Goal: Information Seeking & Learning: Learn about a topic

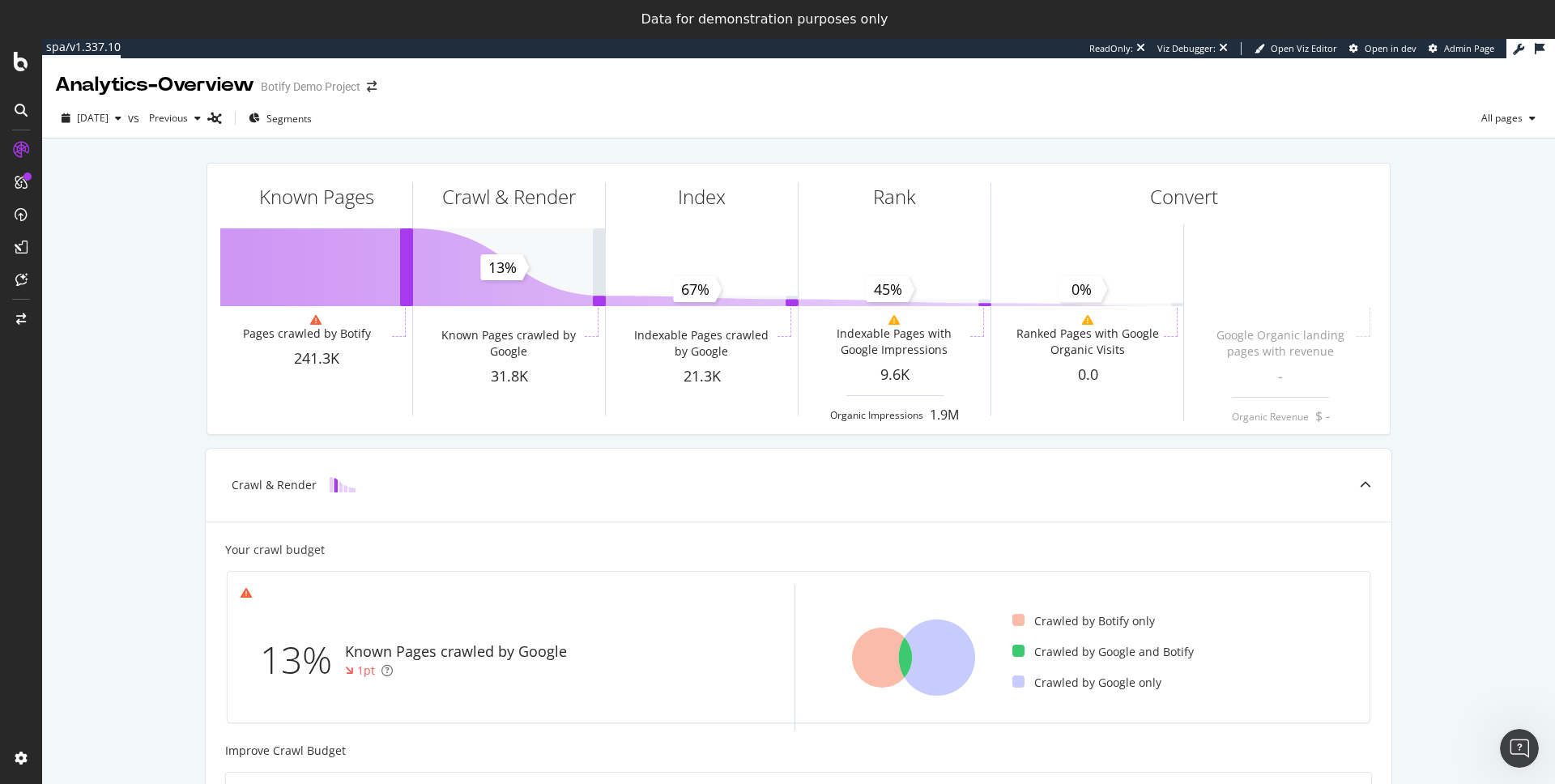
click at [145, 247] on div "Known Pages Pages crawled by Botify 241.3K Crawl & Render Known Pages crawled b…" at bounding box center [798, 728] width 1512 height 1180
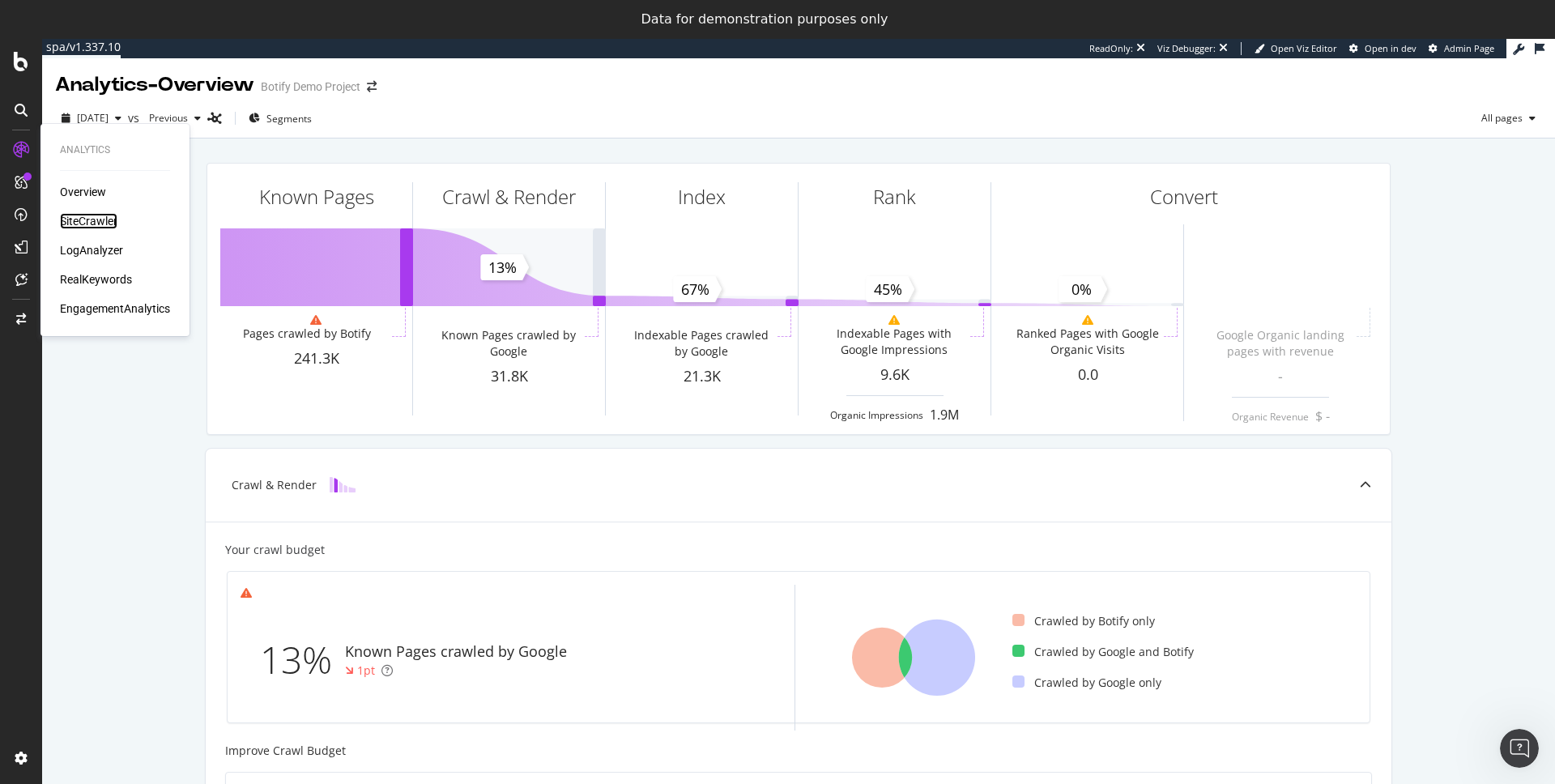
click at [84, 226] on div "SiteCrawler" at bounding box center [89, 221] width 57 height 16
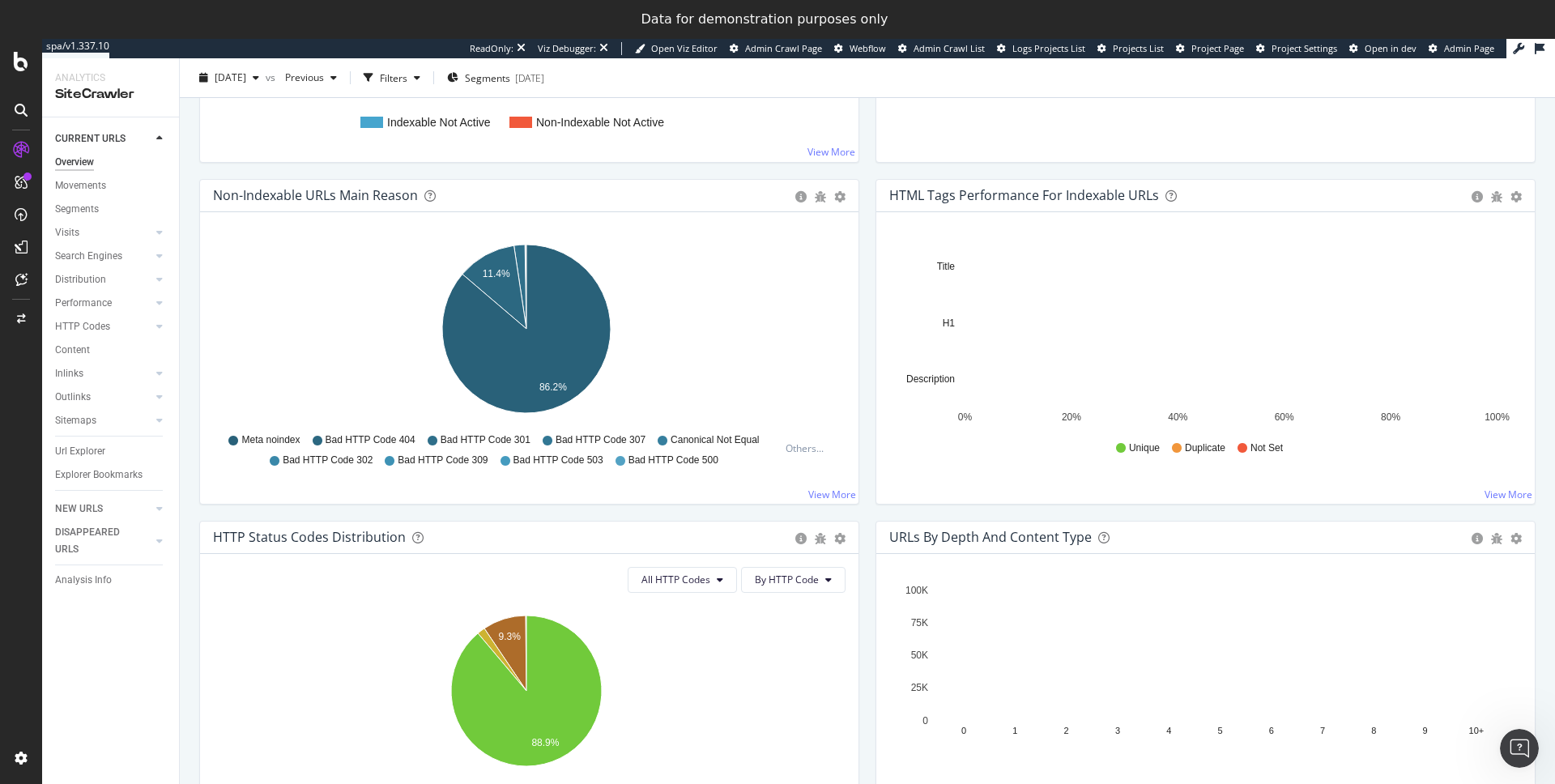
scroll to position [478, 0]
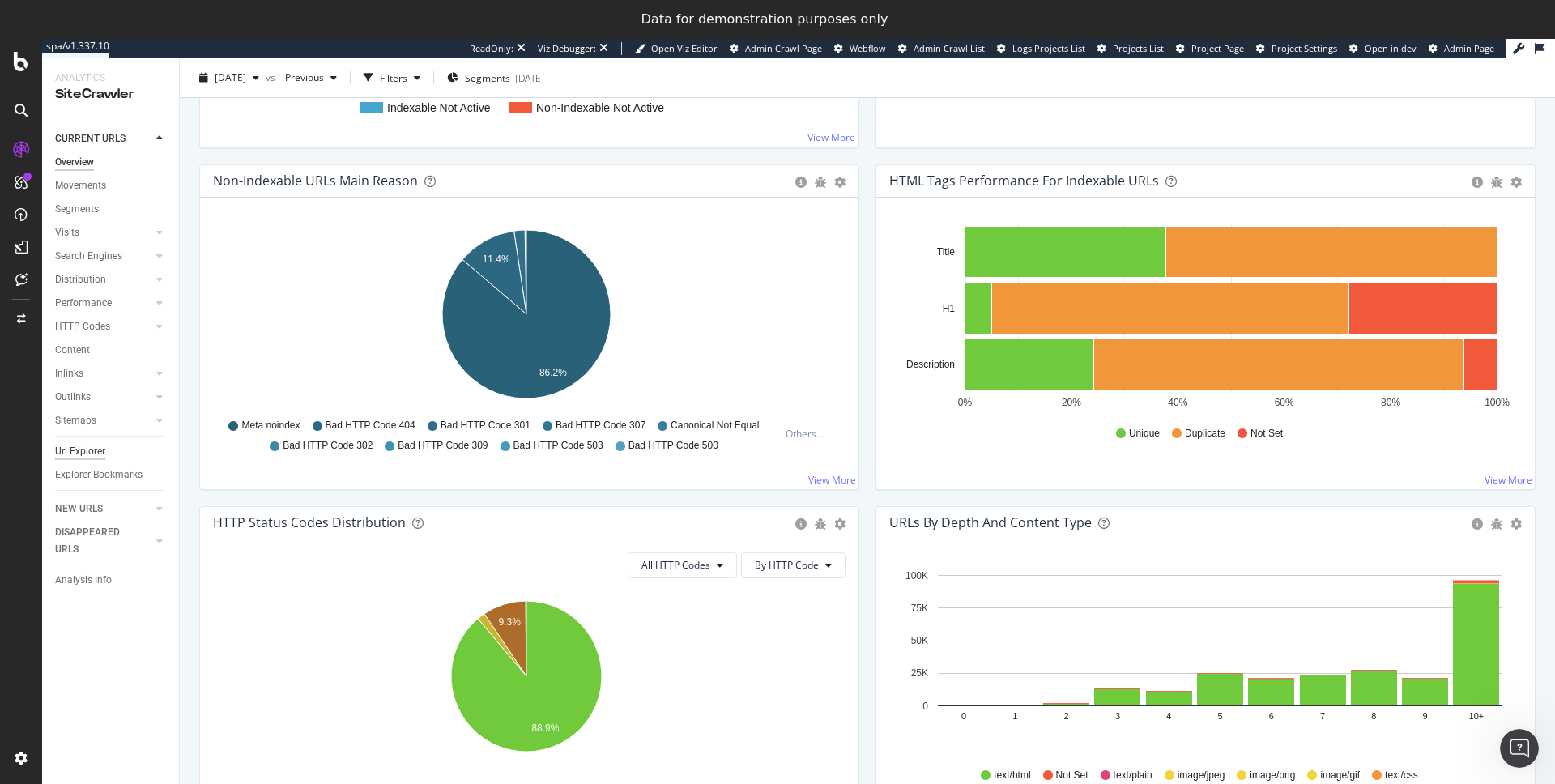
click at [76, 447] on div "Url Explorer" at bounding box center [80, 451] width 50 height 17
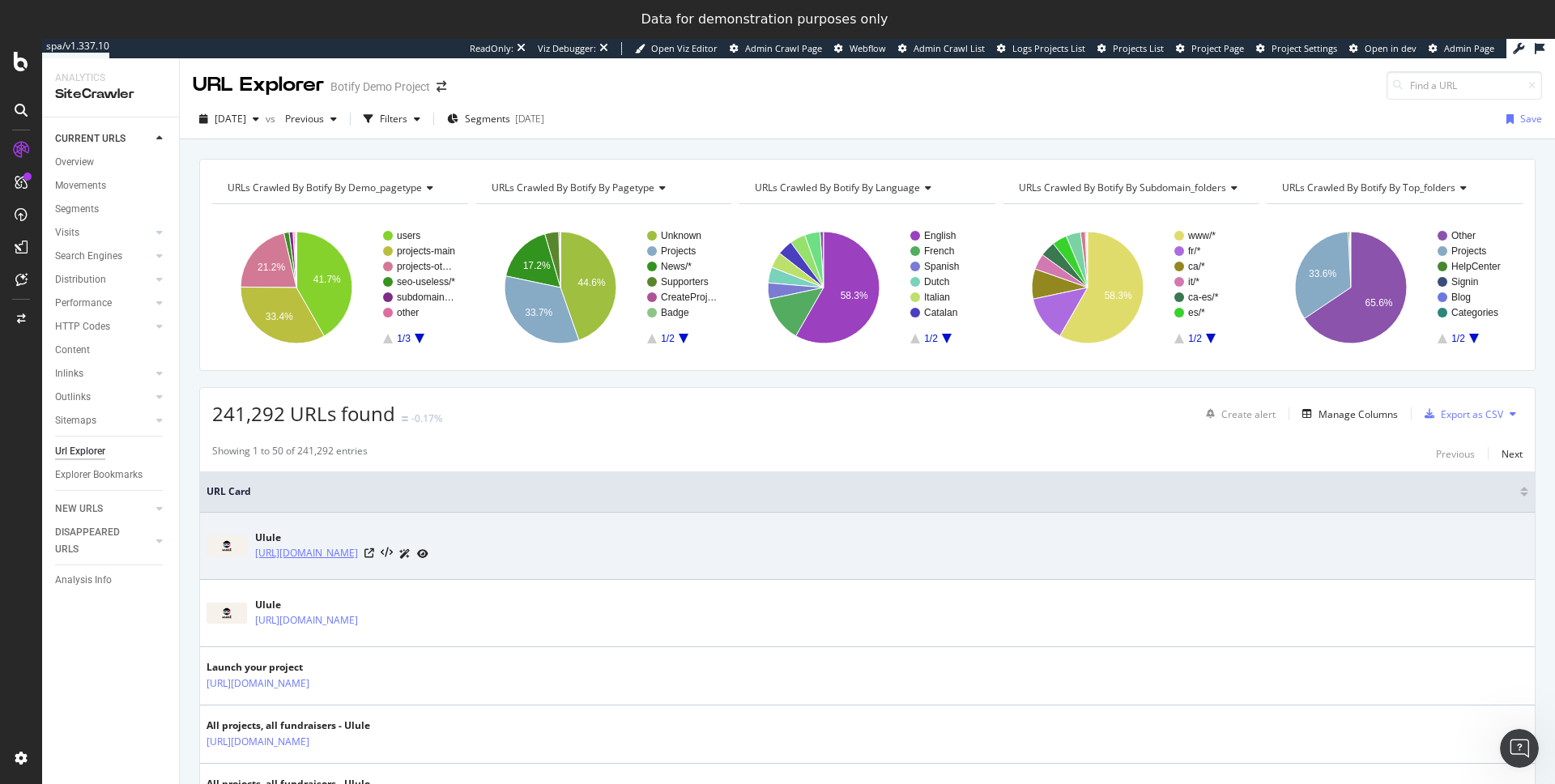
click at [328, 548] on link "https://www.ulule.com/" at bounding box center [306, 553] width 103 height 16
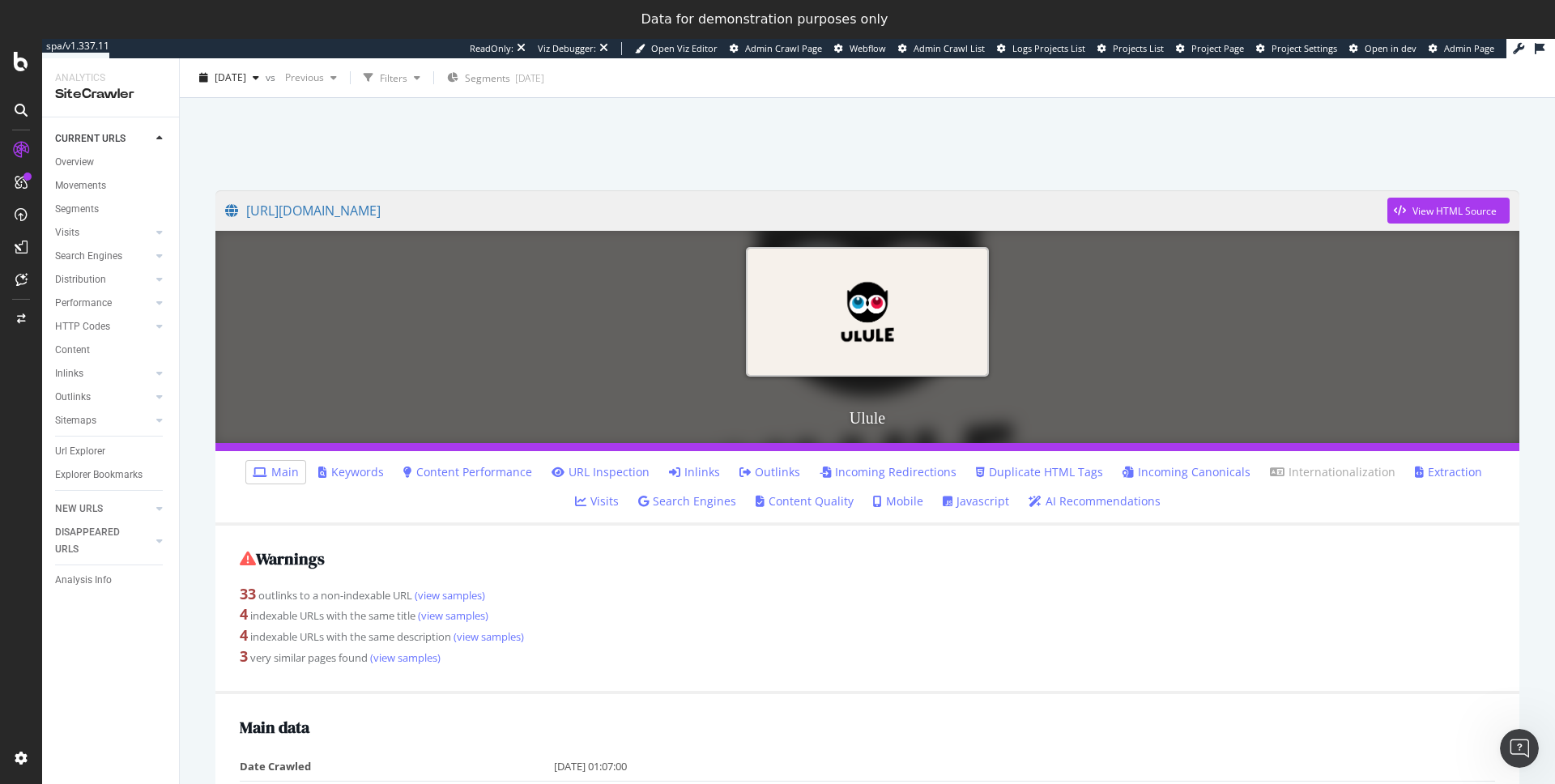
scroll to position [53, 0]
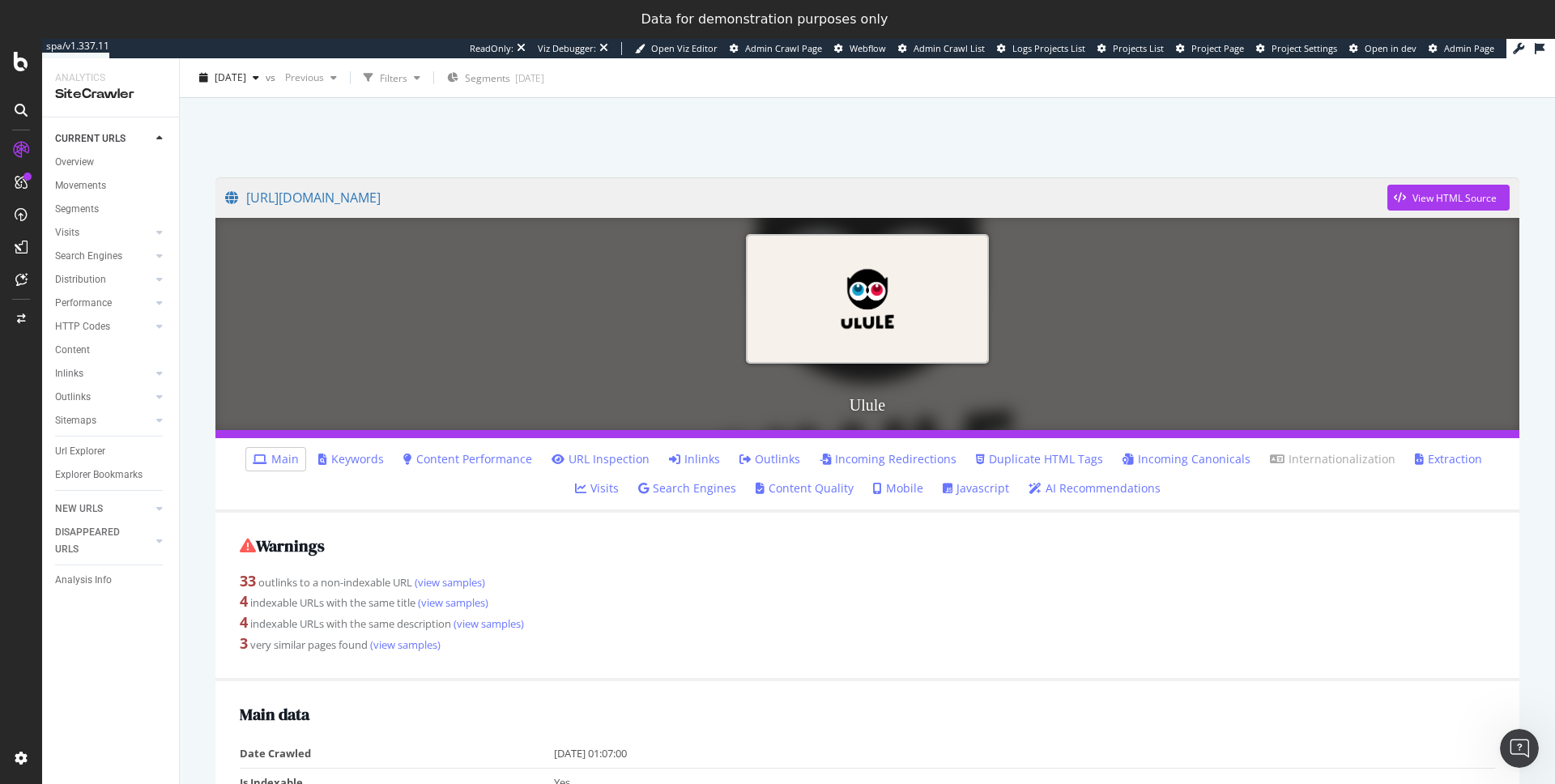
click at [1050, 485] on link "AI Recommendations" at bounding box center [1094, 488] width 132 height 16
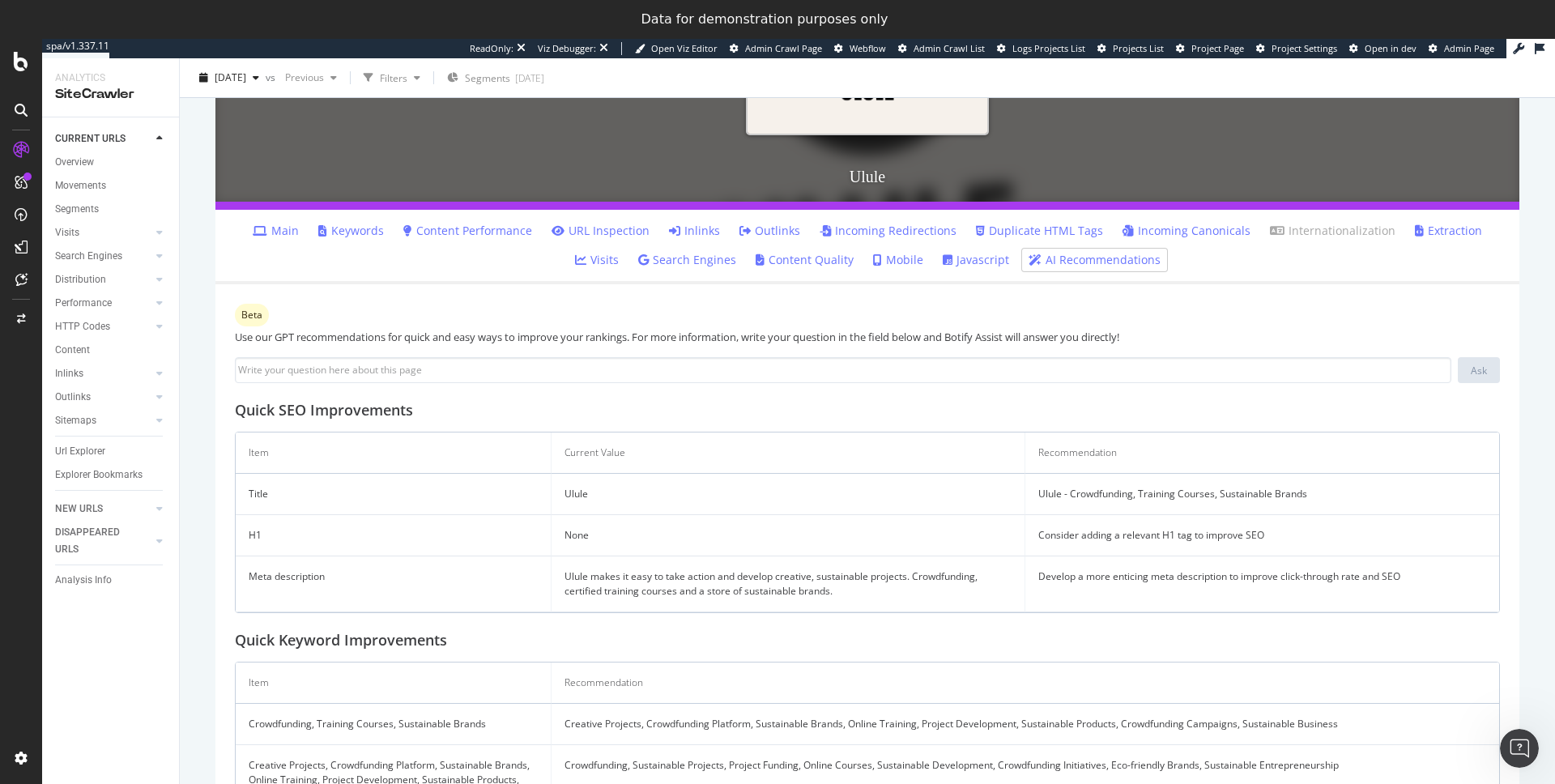
scroll to position [311, 0]
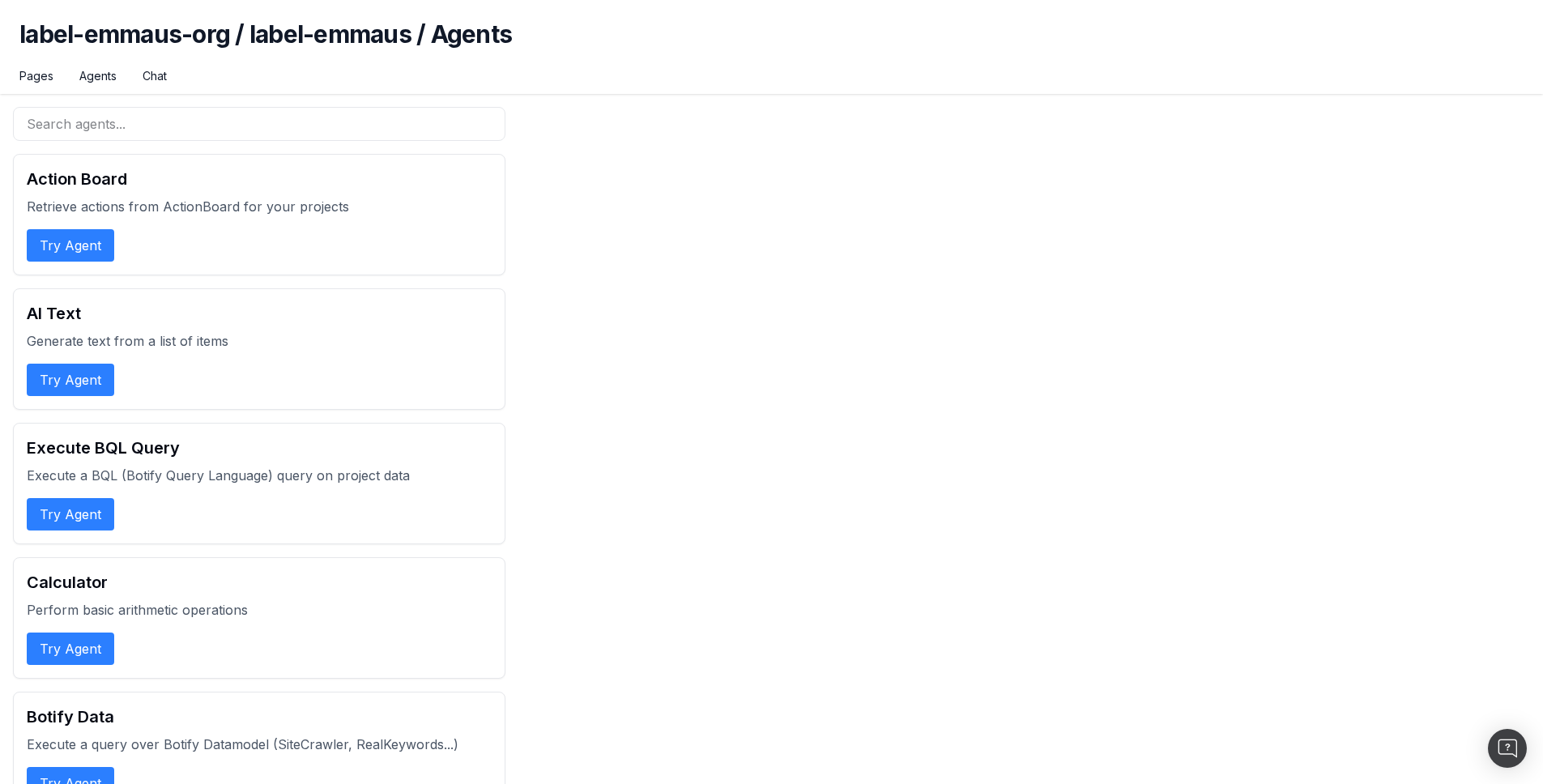
click at [75, 249] on button "Try Agent" at bounding box center [71, 244] width 88 height 32
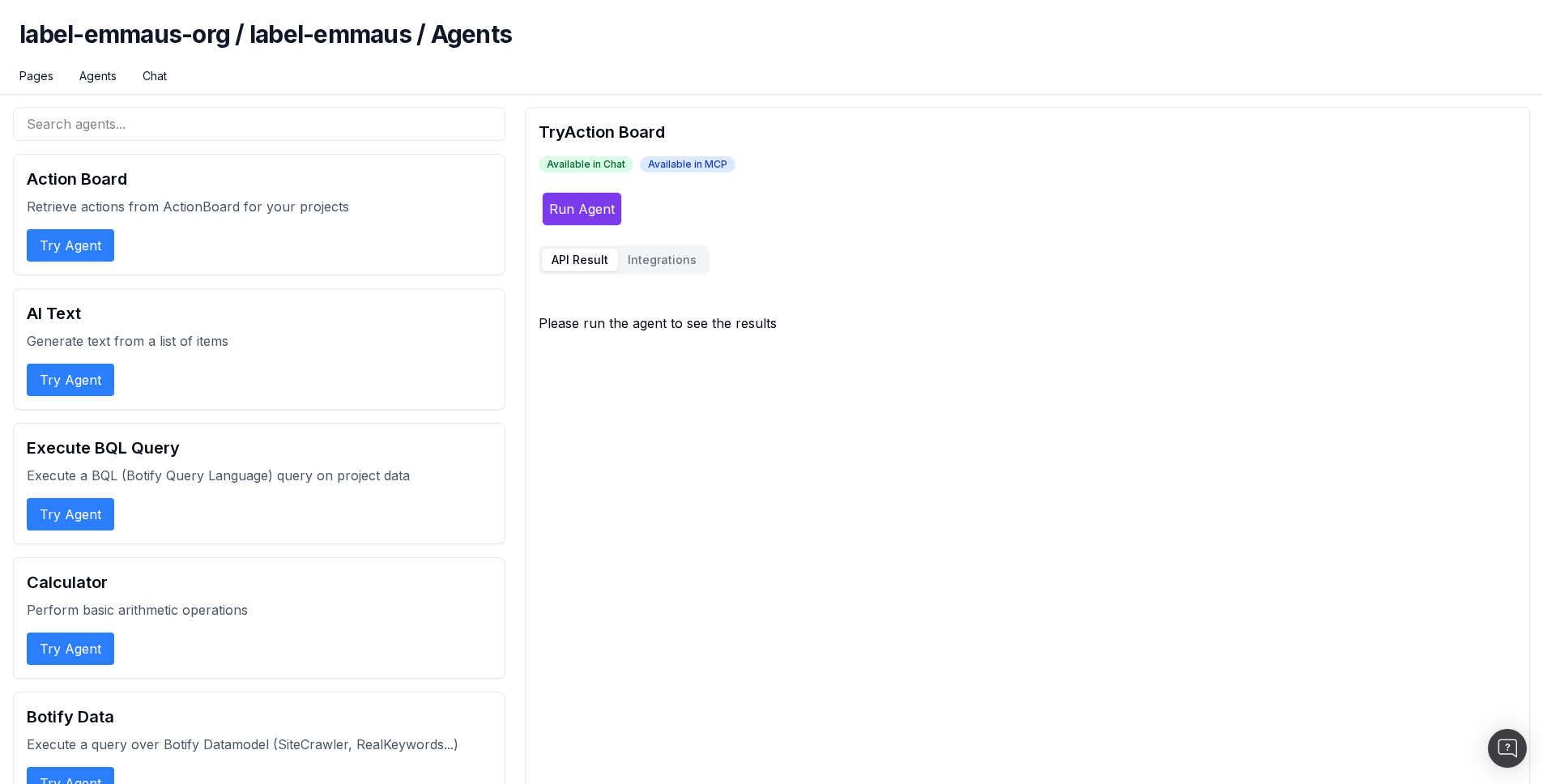
click at [662, 260] on button "Integrations" at bounding box center [662, 260] width 89 height 23
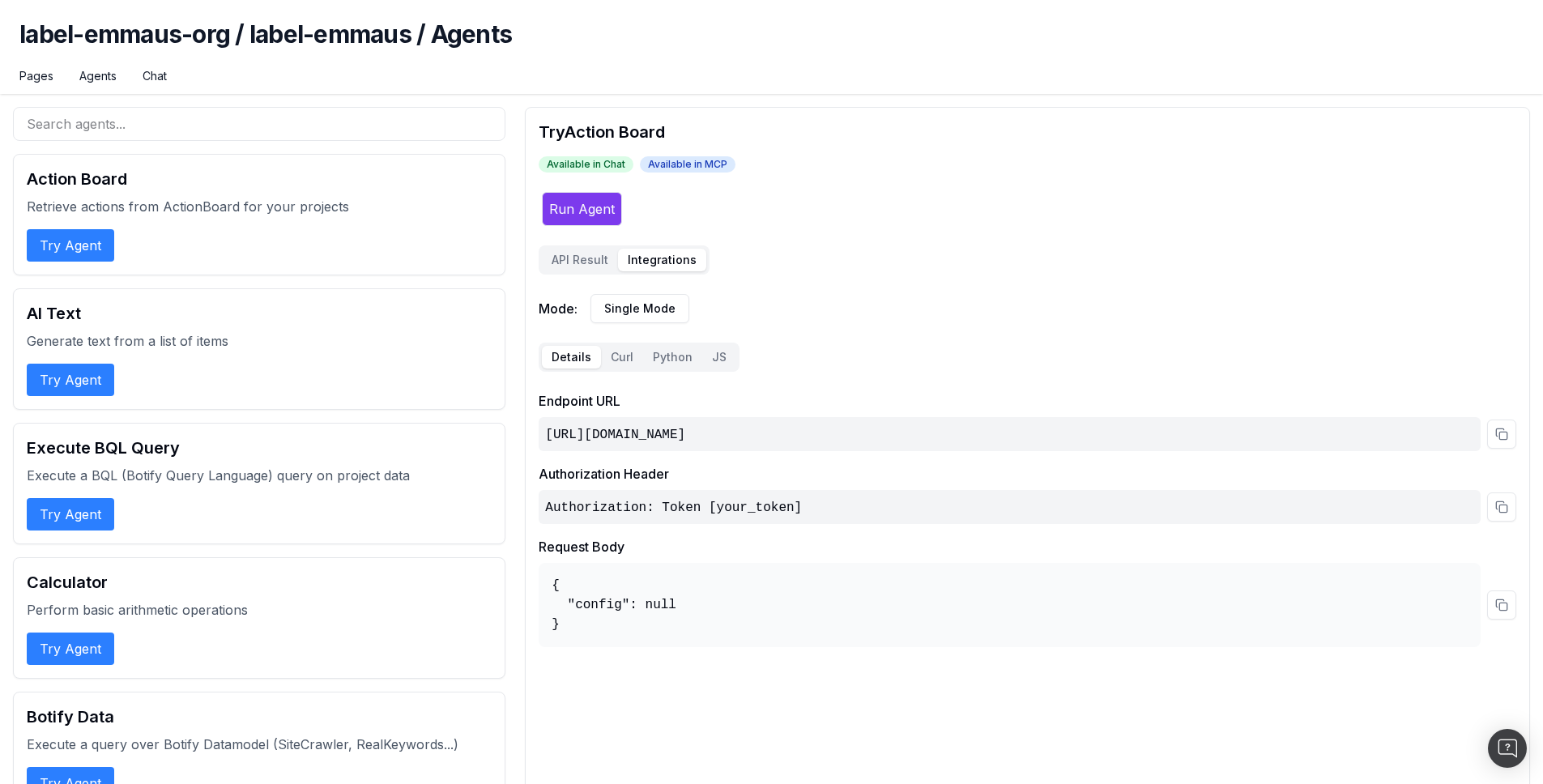
click at [578, 253] on button "API Result" at bounding box center [580, 260] width 76 height 23
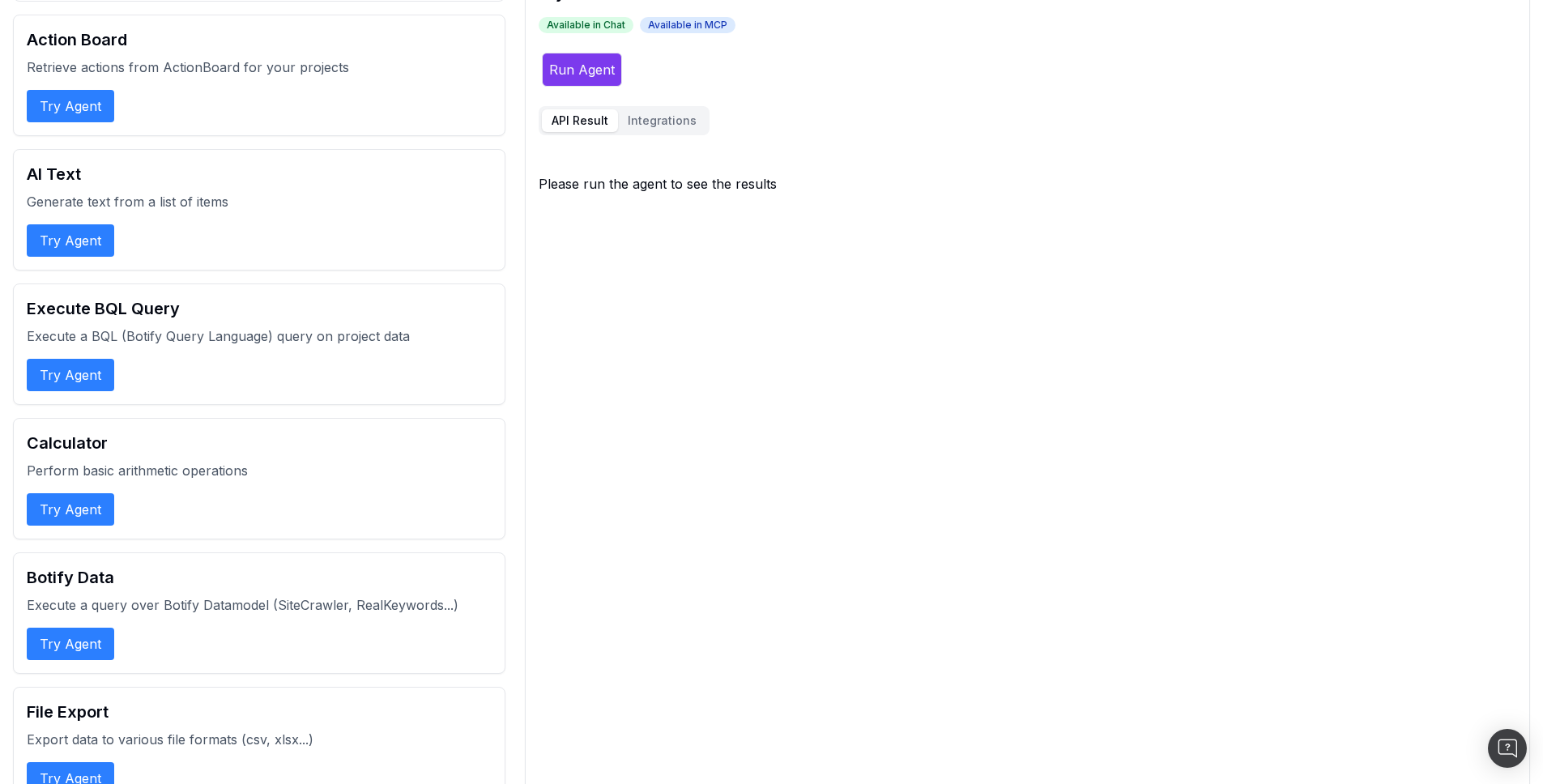
scroll to position [265, 0]
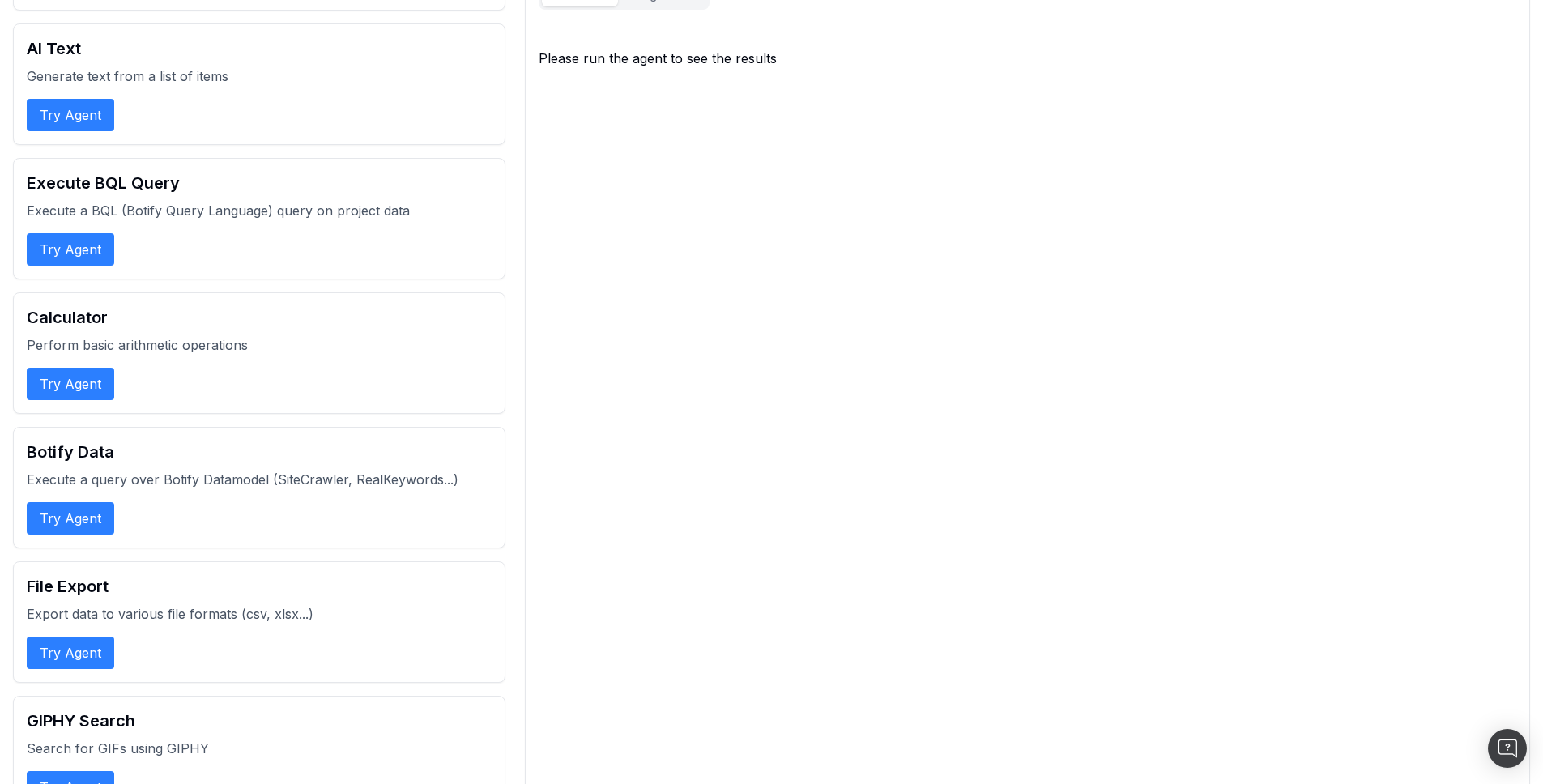
click at [77, 384] on button "Try Agent" at bounding box center [71, 383] width 88 height 32
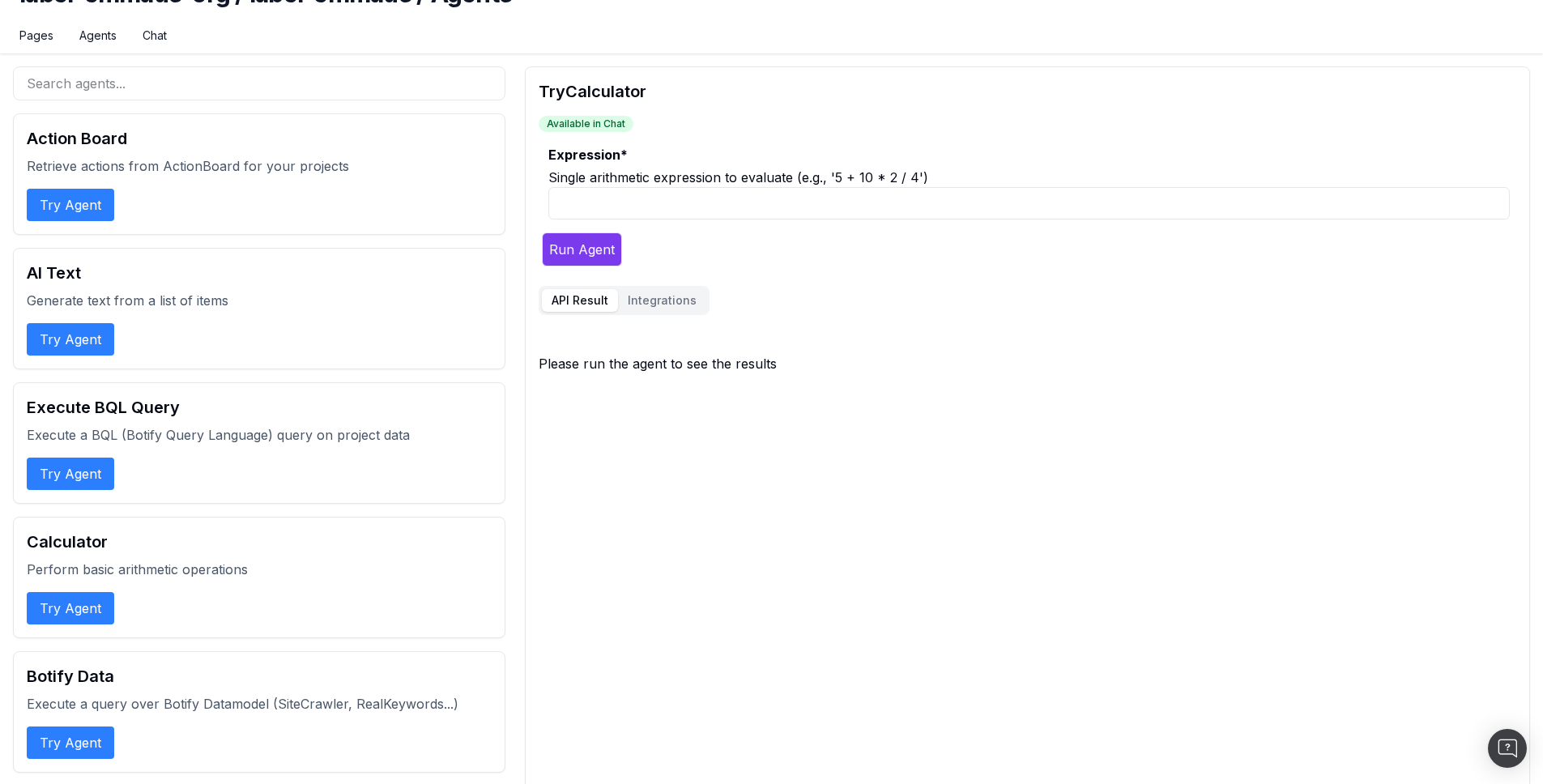
scroll to position [1, 0]
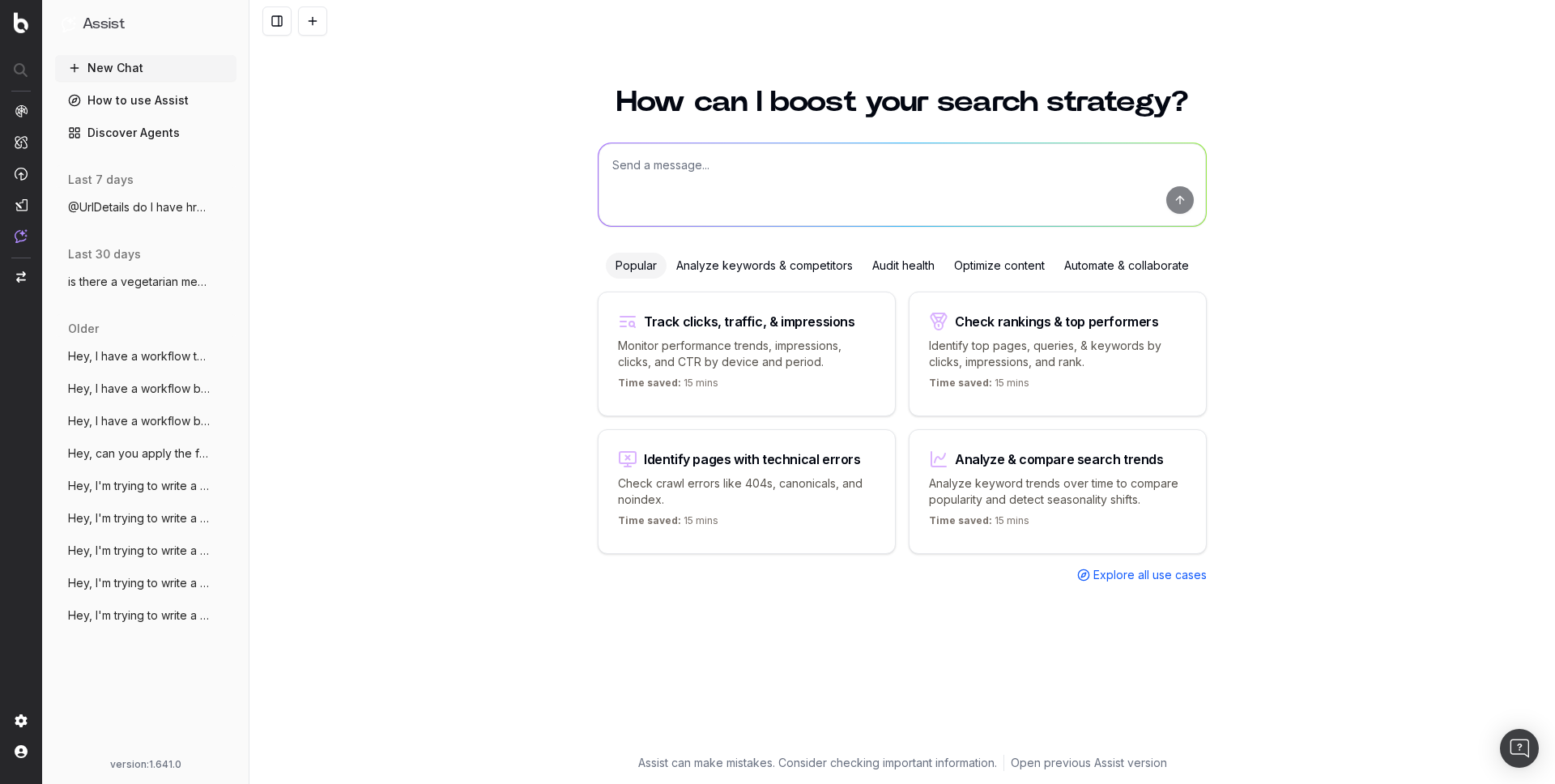
click at [137, 130] on link "Discover Agents" at bounding box center [145, 133] width 181 height 26
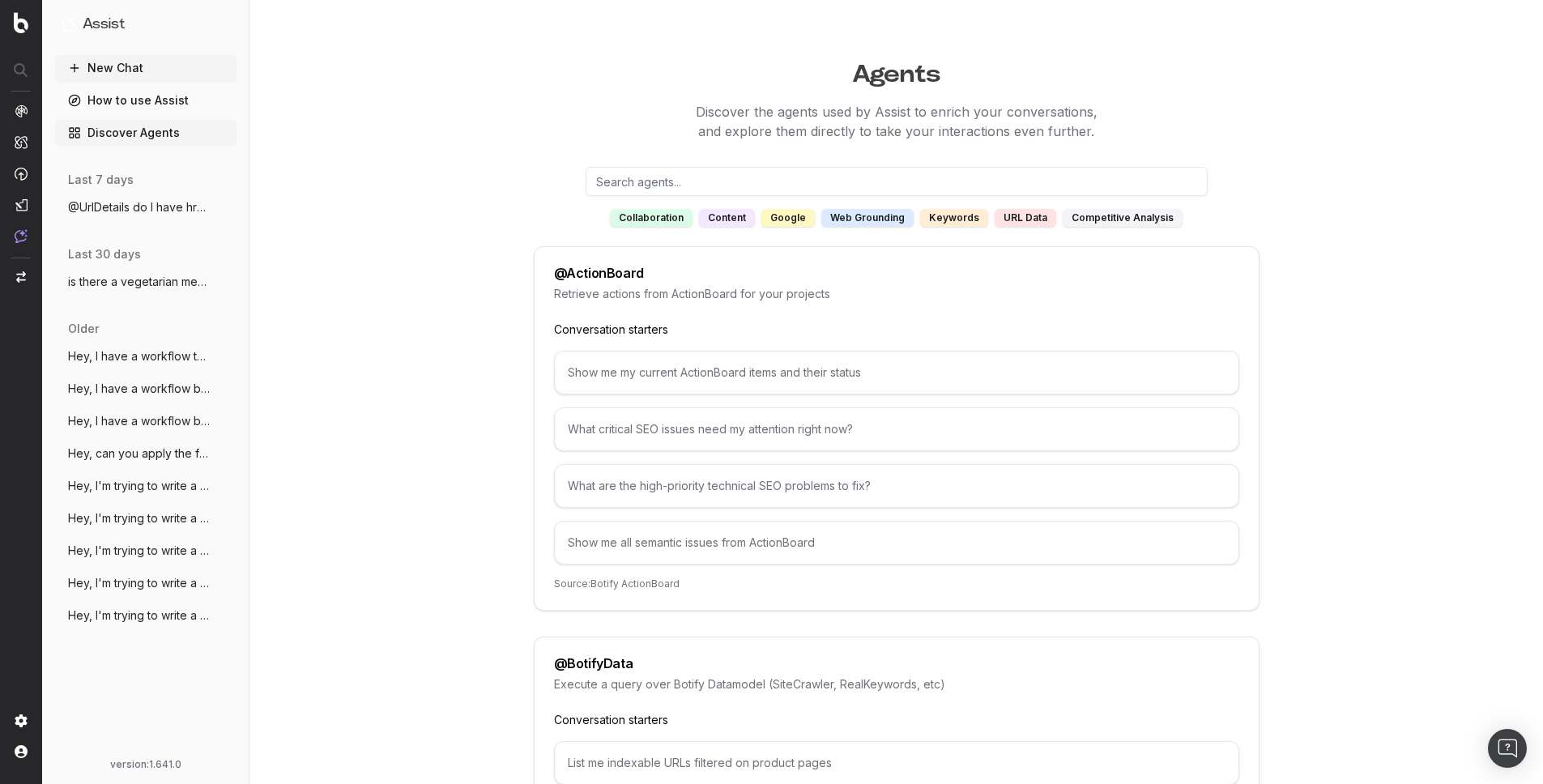
click at [728, 267] on div "@ ActionBoard" at bounding box center [896, 273] width 685 height 13
click at [745, 367] on div "Show me my current ActionBoard items and their status" at bounding box center [896, 372] width 685 height 43
click at [627, 422] on div "What critical SEO issues need my attention right now?" at bounding box center [896, 429] width 685 height 43
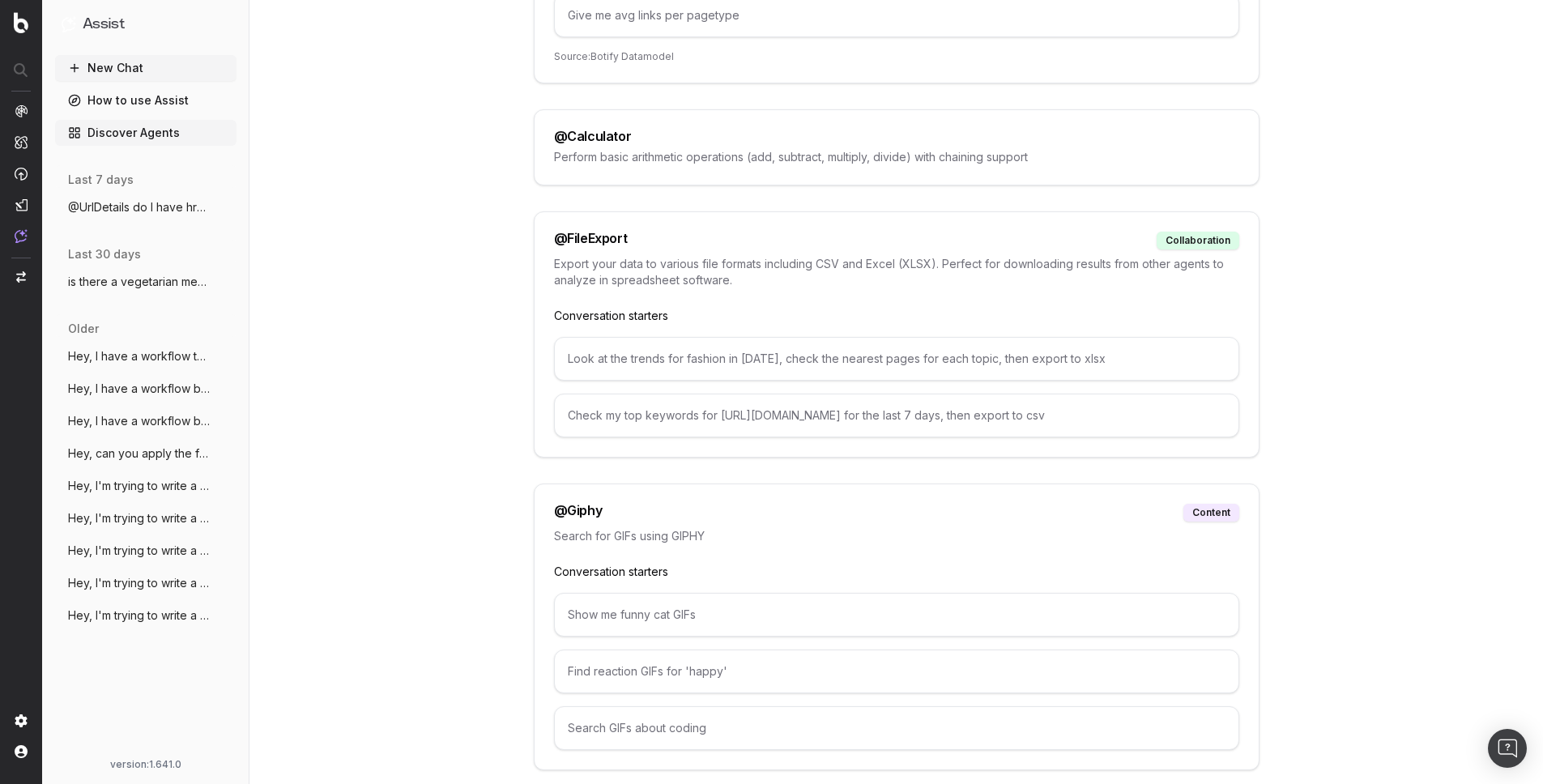
scroll to position [765, 0]
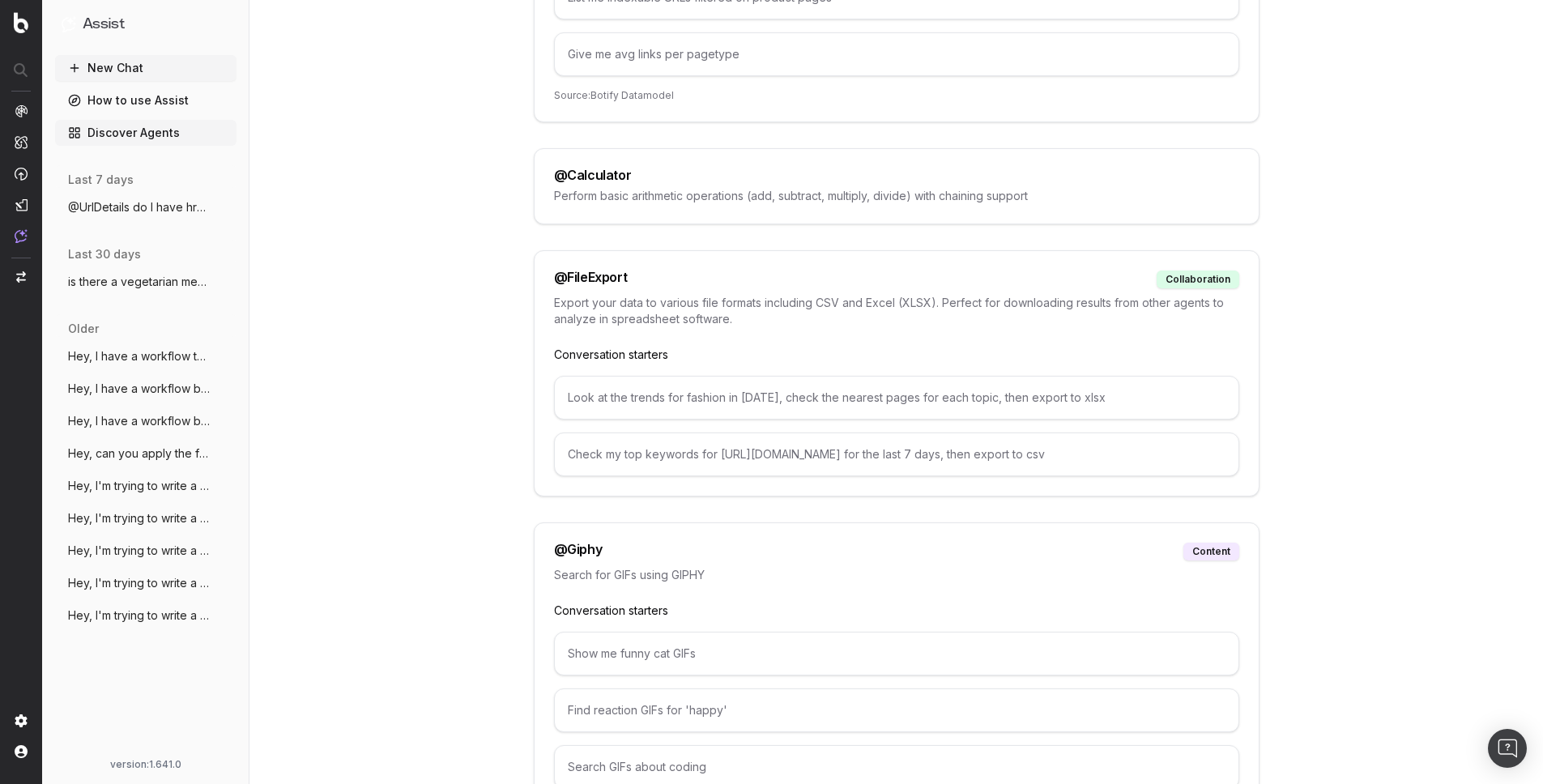
click at [733, 175] on div "@ Calculator" at bounding box center [896, 175] width 685 height 13
click at [675, 189] on p "Perform basic arithmetic operations (add, subtract, multiply, divide) with chai…" at bounding box center [896, 196] width 685 height 16
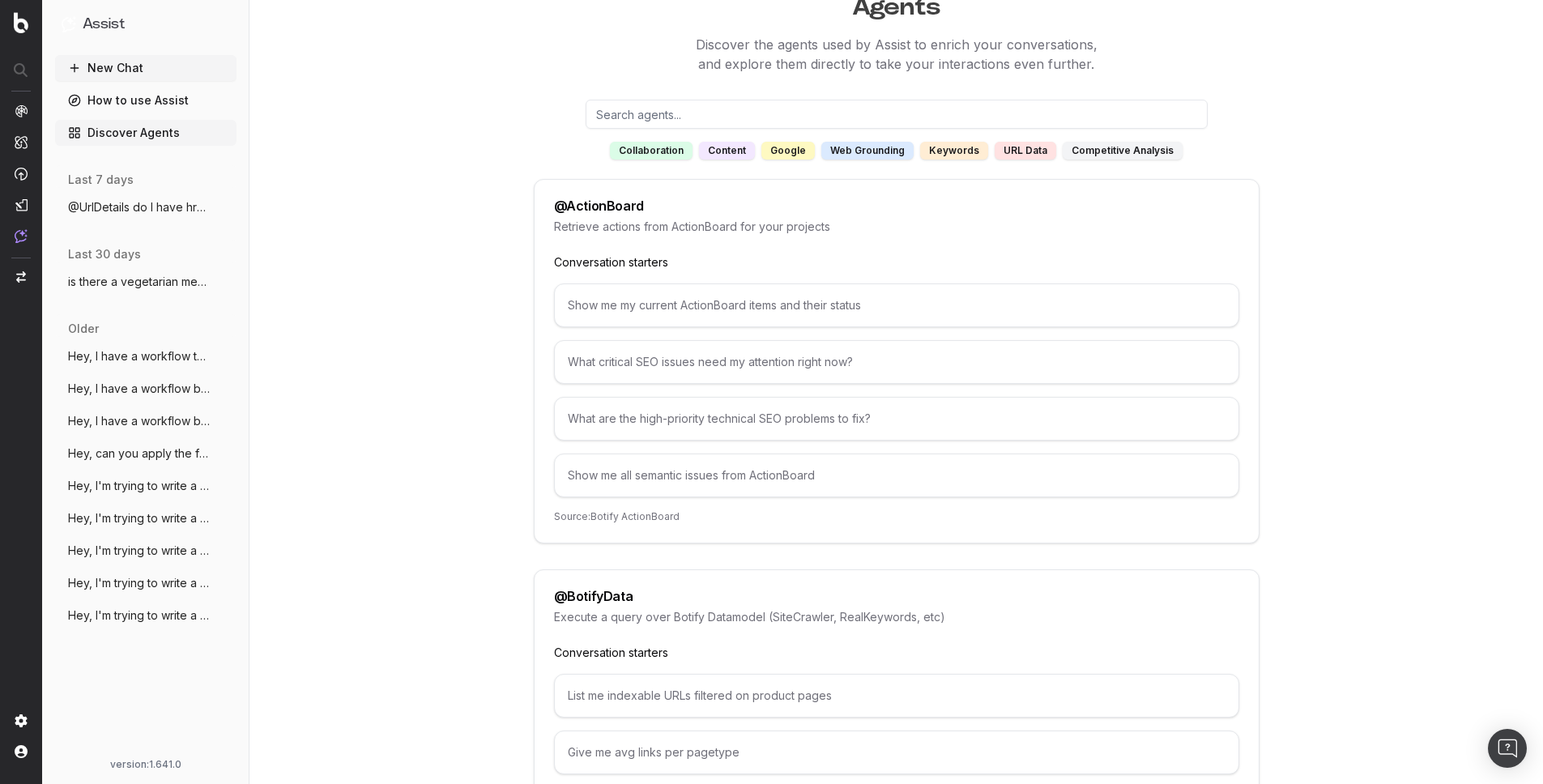
scroll to position [0, 0]
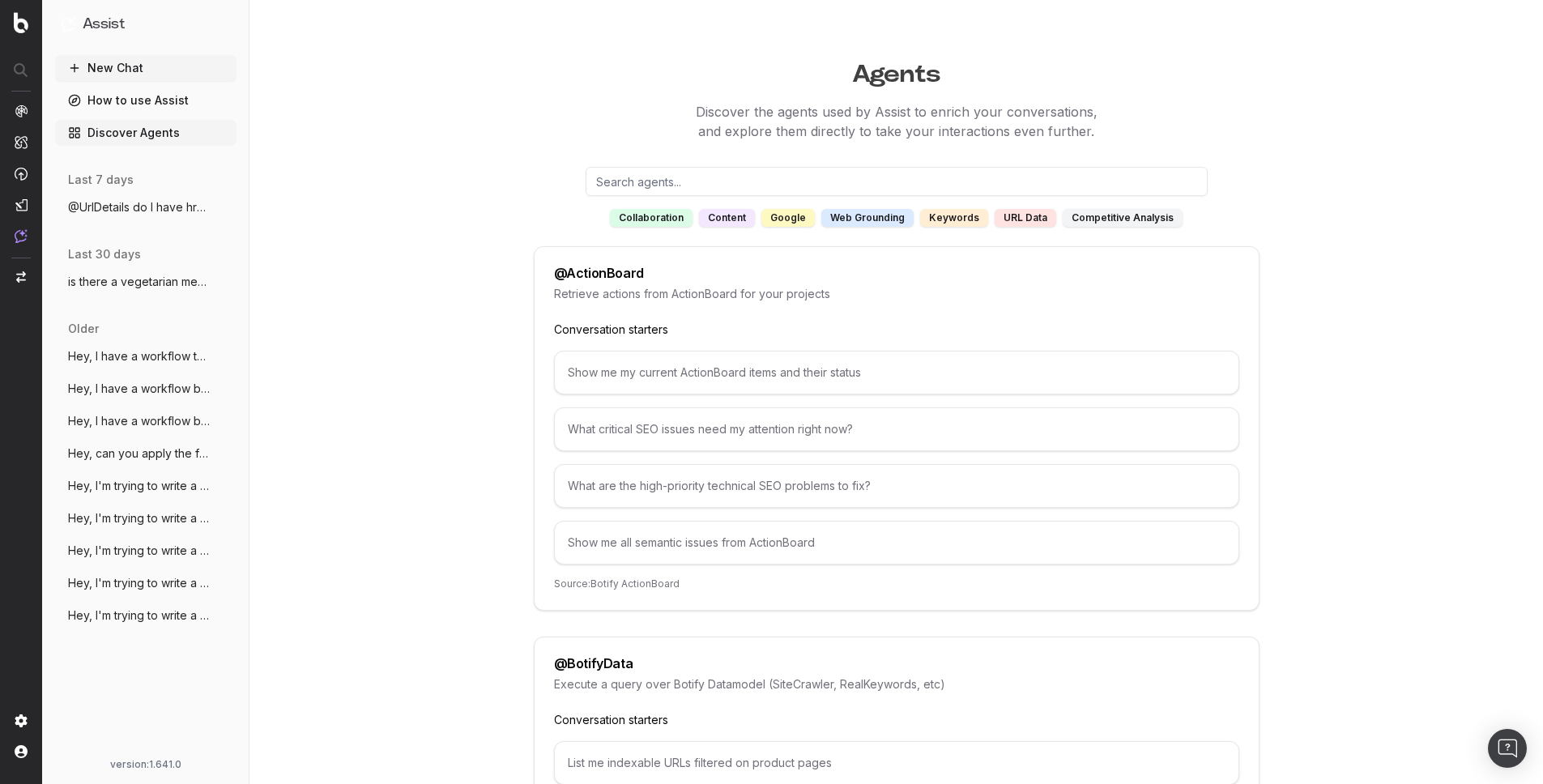
click at [701, 429] on div "What critical SEO issues need my attention right now?" at bounding box center [896, 429] width 685 height 43
